Goal: Check status: Check status

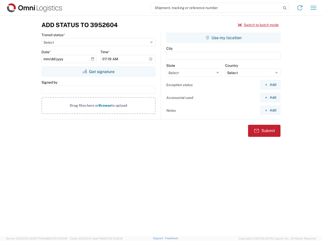
click at [216, 8] on input "search" at bounding box center [216, 8] width 130 height 10
click at [285, 8] on icon at bounding box center [284, 8] width 7 height 7
click at [300, 8] on icon at bounding box center [300, 8] width 8 height 8
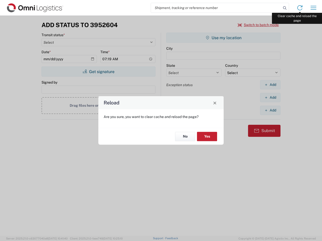
click at [313, 8] on icon "button" at bounding box center [314, 8] width 6 height 4
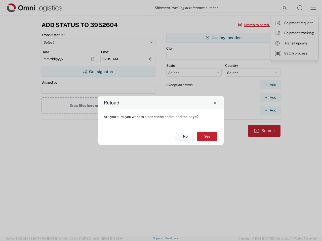
click at [258, 25] on div "Reload Are you sure, you want to clear cache and reload the page? No Yes" at bounding box center [161, 120] width 322 height 241
click at [98, 72] on div "Reload Are you sure, you want to clear cache and reload the page? No Yes" at bounding box center [161, 120] width 322 height 241
click at [223, 38] on div "Reload Are you sure, you want to clear cache and reload the page? No Yes" at bounding box center [161, 120] width 322 height 241
click at [270, 85] on div "Reload Are you sure, you want to clear cache and reload the page? No Yes" at bounding box center [161, 120] width 322 height 241
click at [270, 98] on div "Reload Are you sure, you want to clear cache and reload the page? No Yes" at bounding box center [161, 120] width 322 height 241
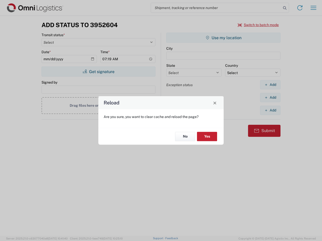
click at [270, 110] on div "Reload Are you sure, you want to clear cache and reload the page? No Yes" at bounding box center [161, 120] width 322 height 241
